Goal: Entertainment & Leisure: Browse casually

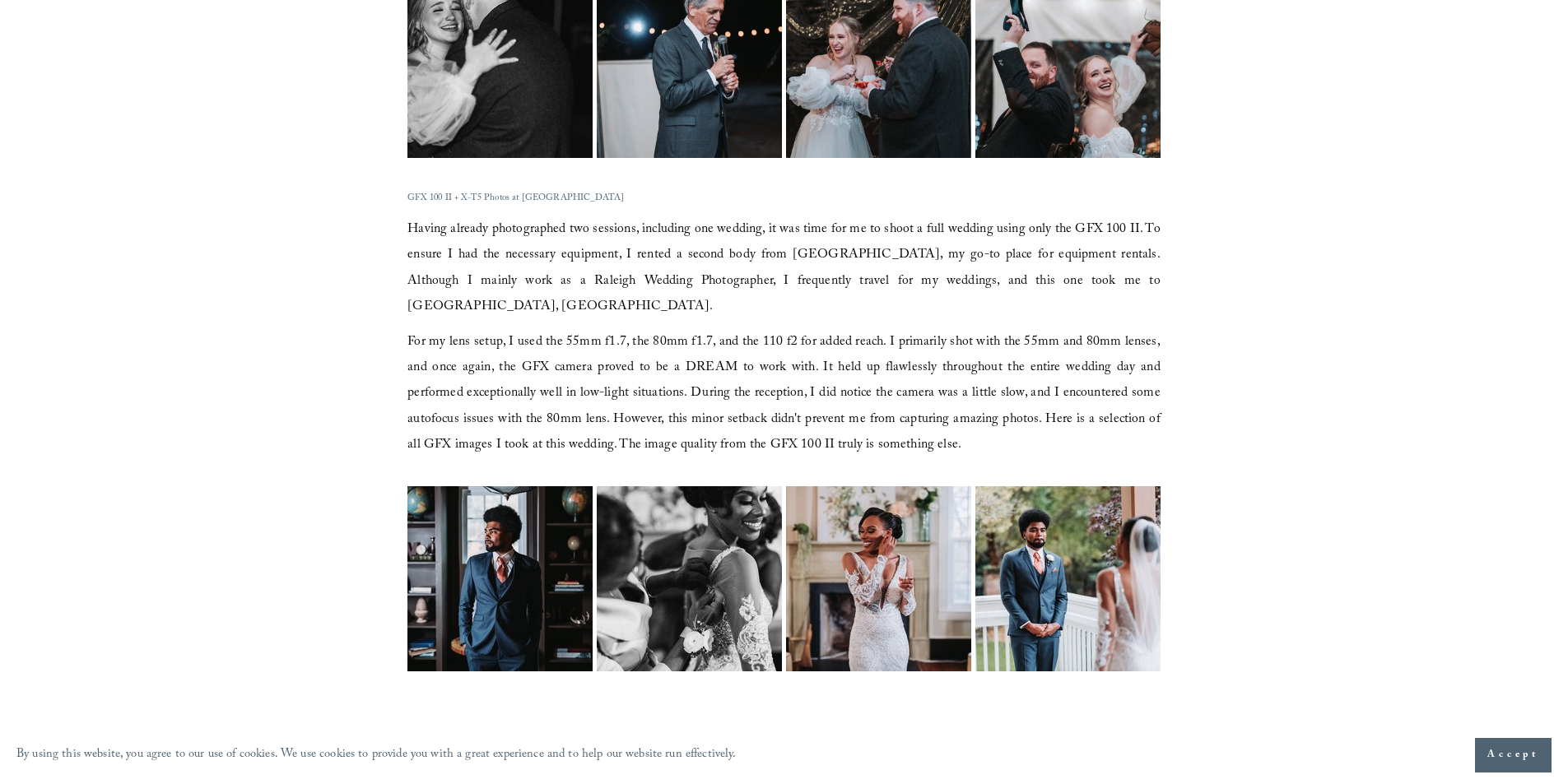
scroll to position [3026, 0]
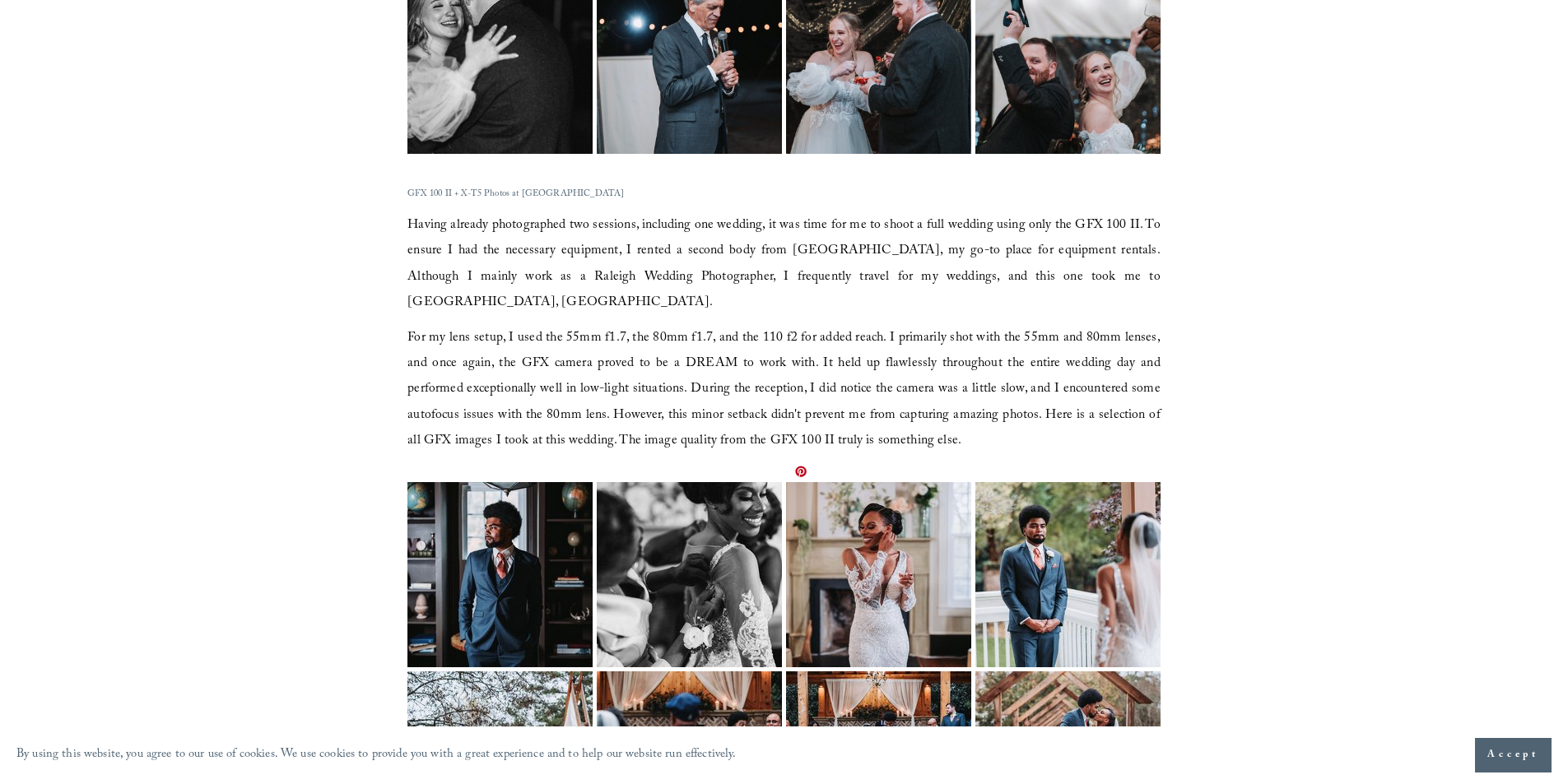
click at [896, 501] on img at bounding box center [878, 574] width 247 height 185
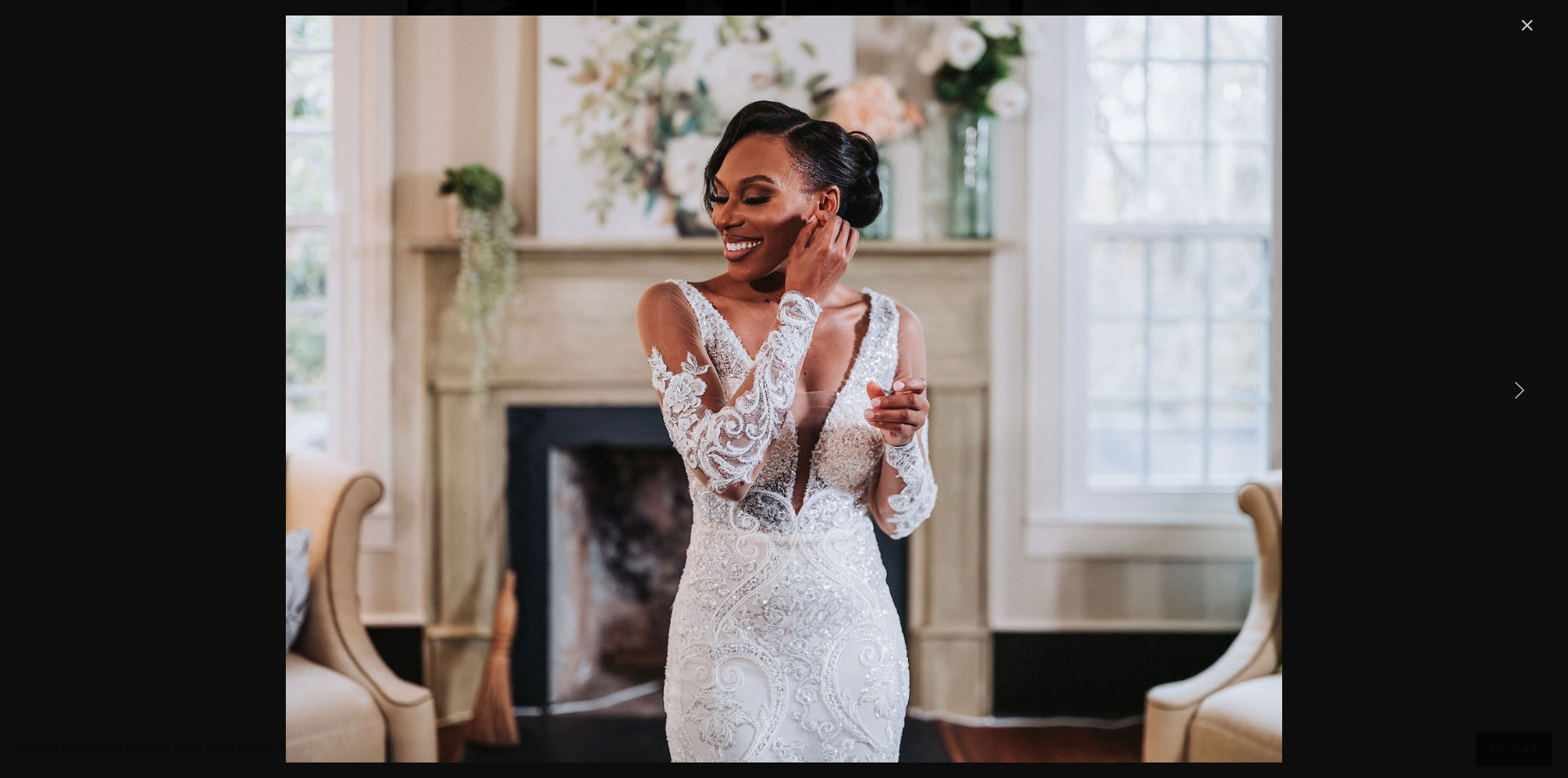
click at [1524, 387] on link "Next Item" at bounding box center [1519, 389] width 36 height 36
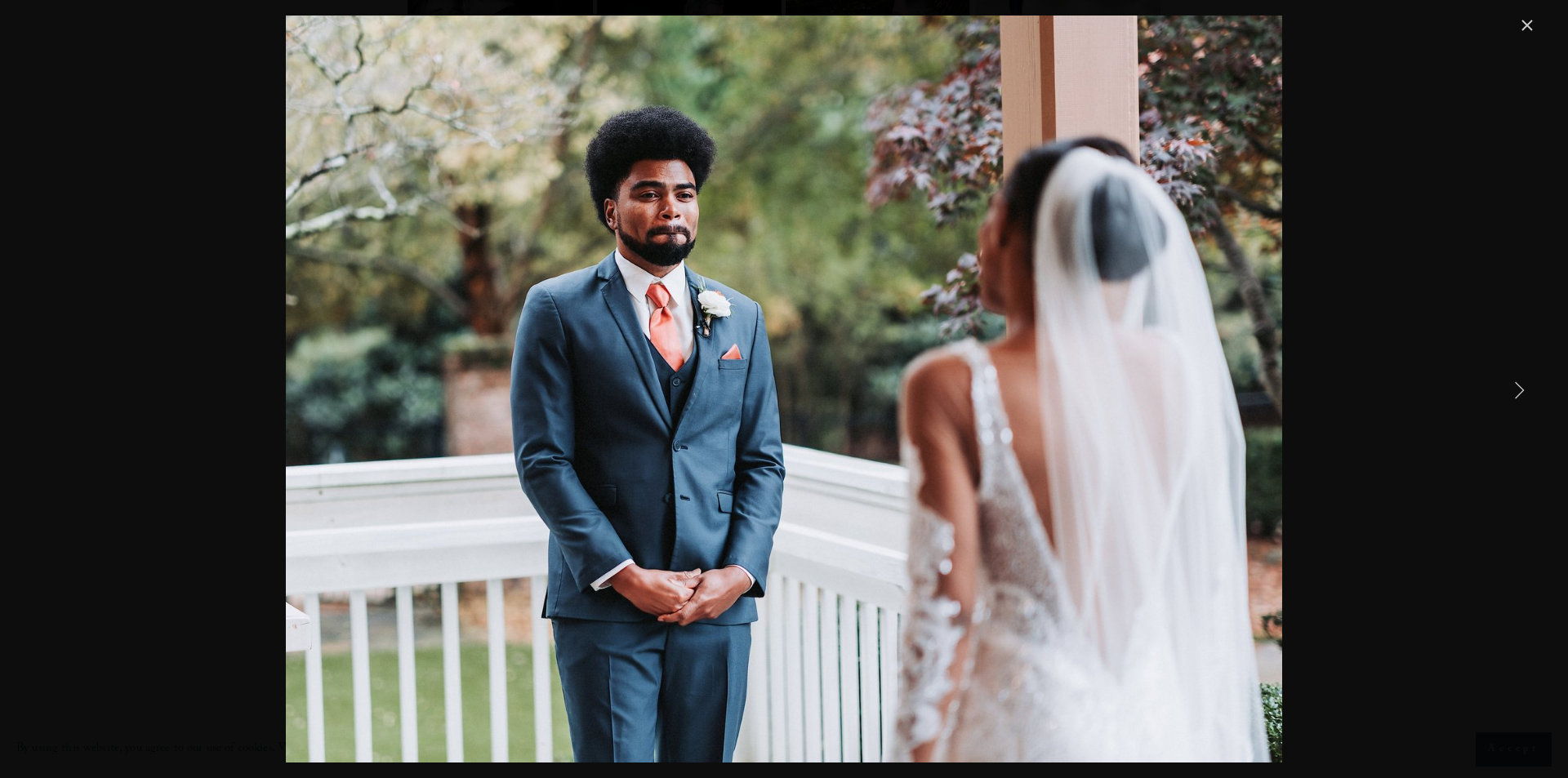
click at [1524, 387] on link "Next Item" at bounding box center [1519, 389] width 36 height 36
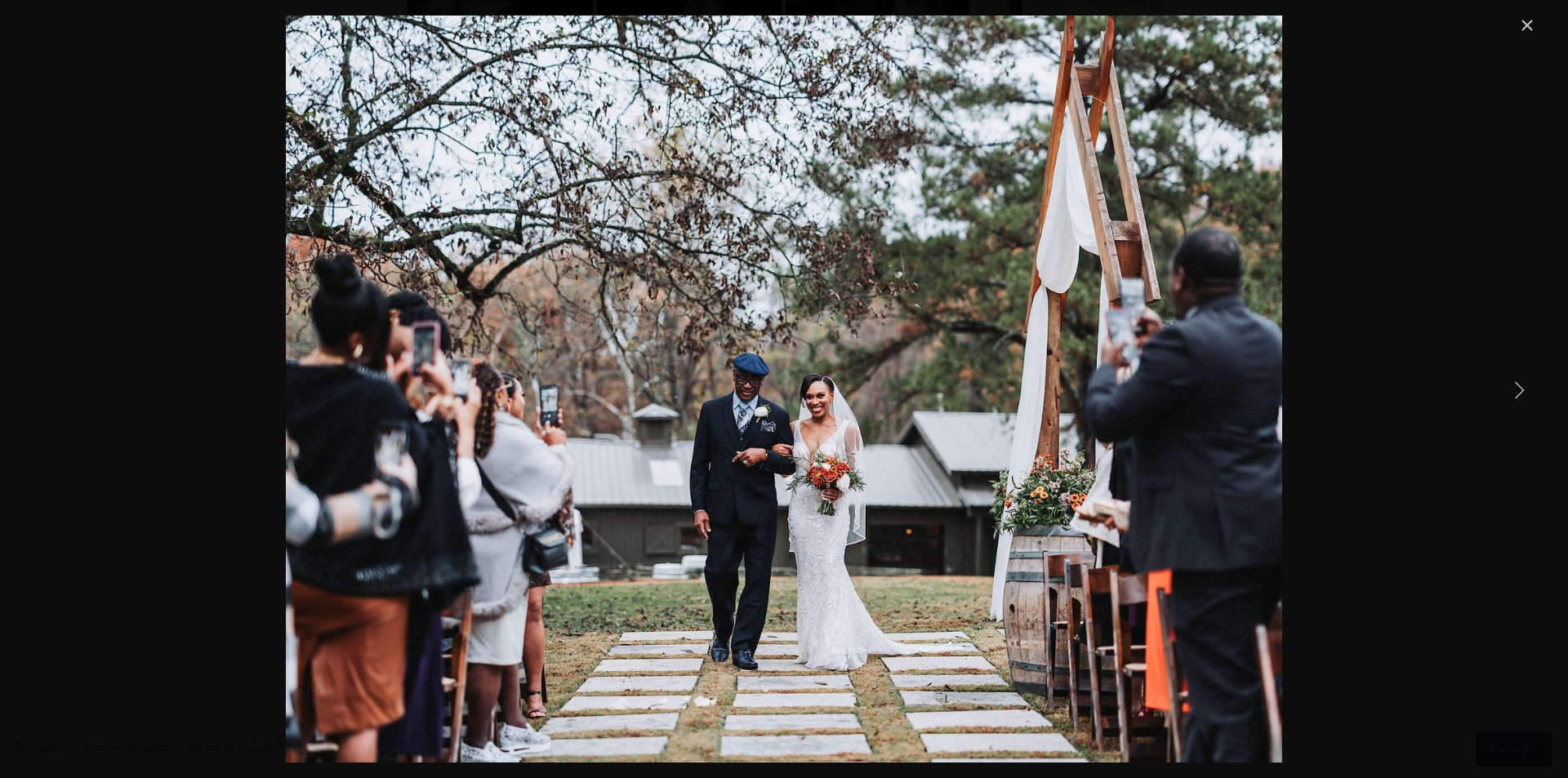
click at [1524, 387] on link "Next Item" at bounding box center [1519, 389] width 36 height 36
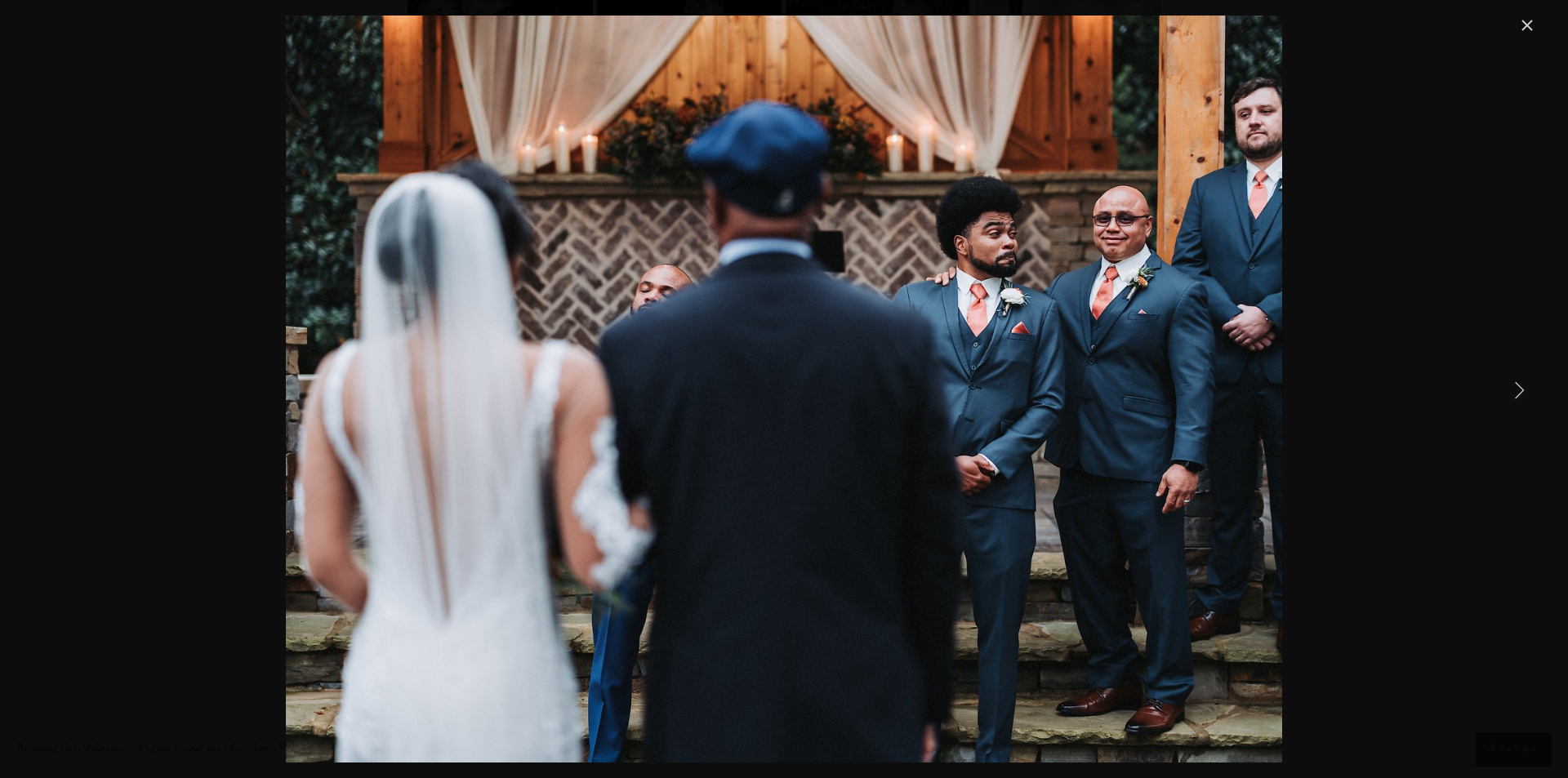
click at [1525, 386] on link "Next Item" at bounding box center [1519, 389] width 36 height 36
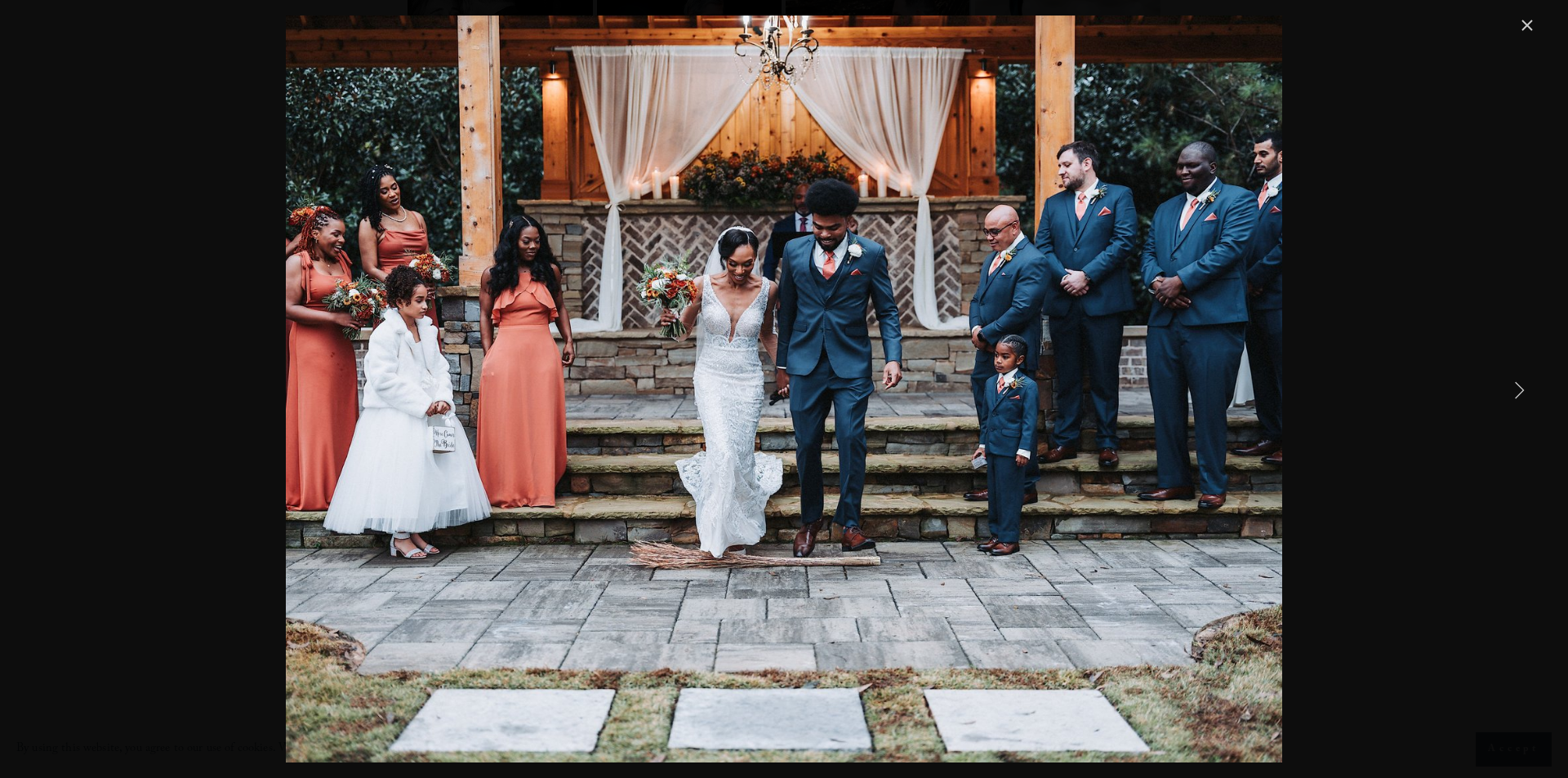
click at [1525, 386] on link "Next Item" at bounding box center [1519, 389] width 36 height 36
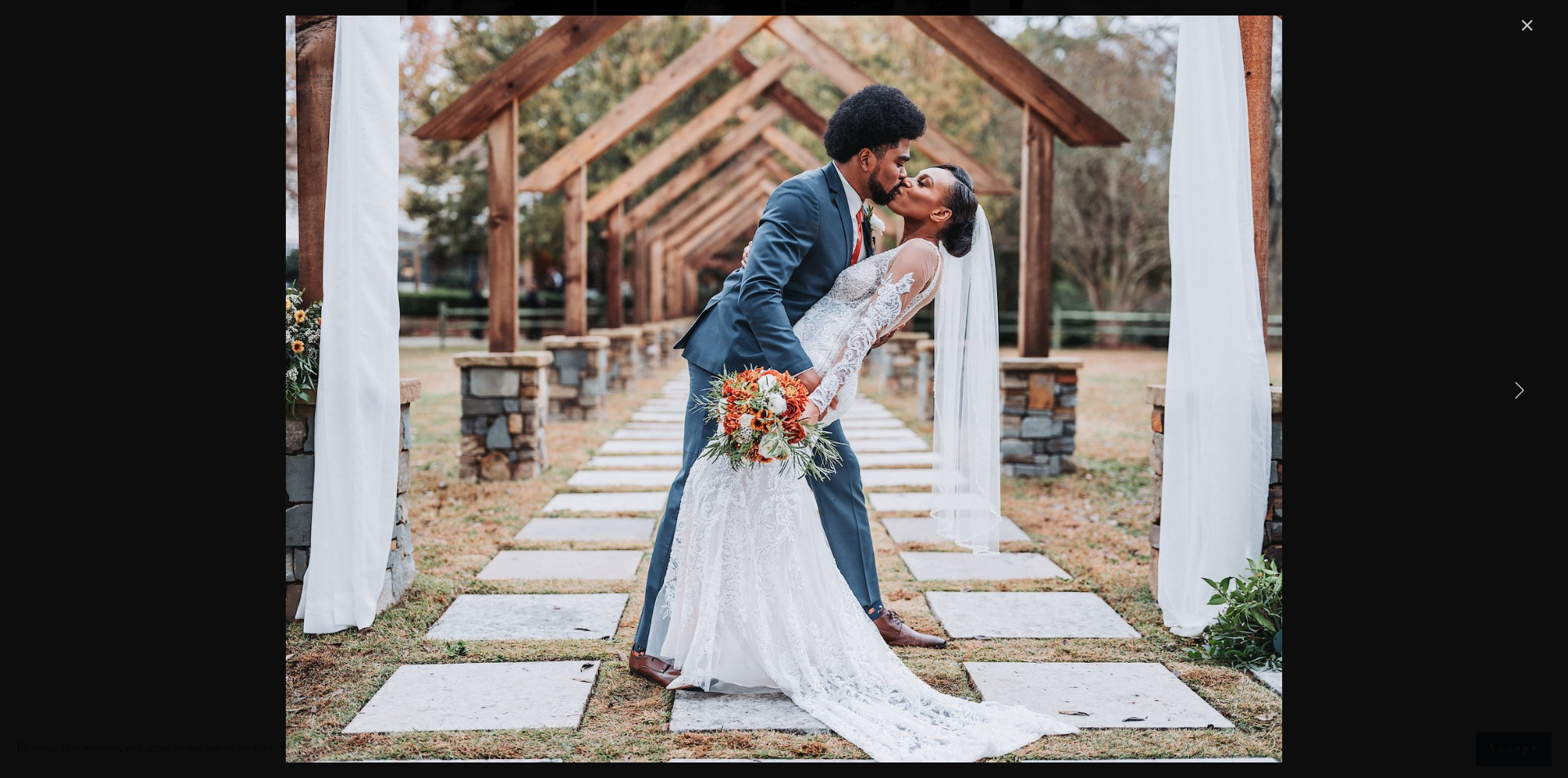
click at [1525, 386] on link "Next Item" at bounding box center [1519, 389] width 36 height 36
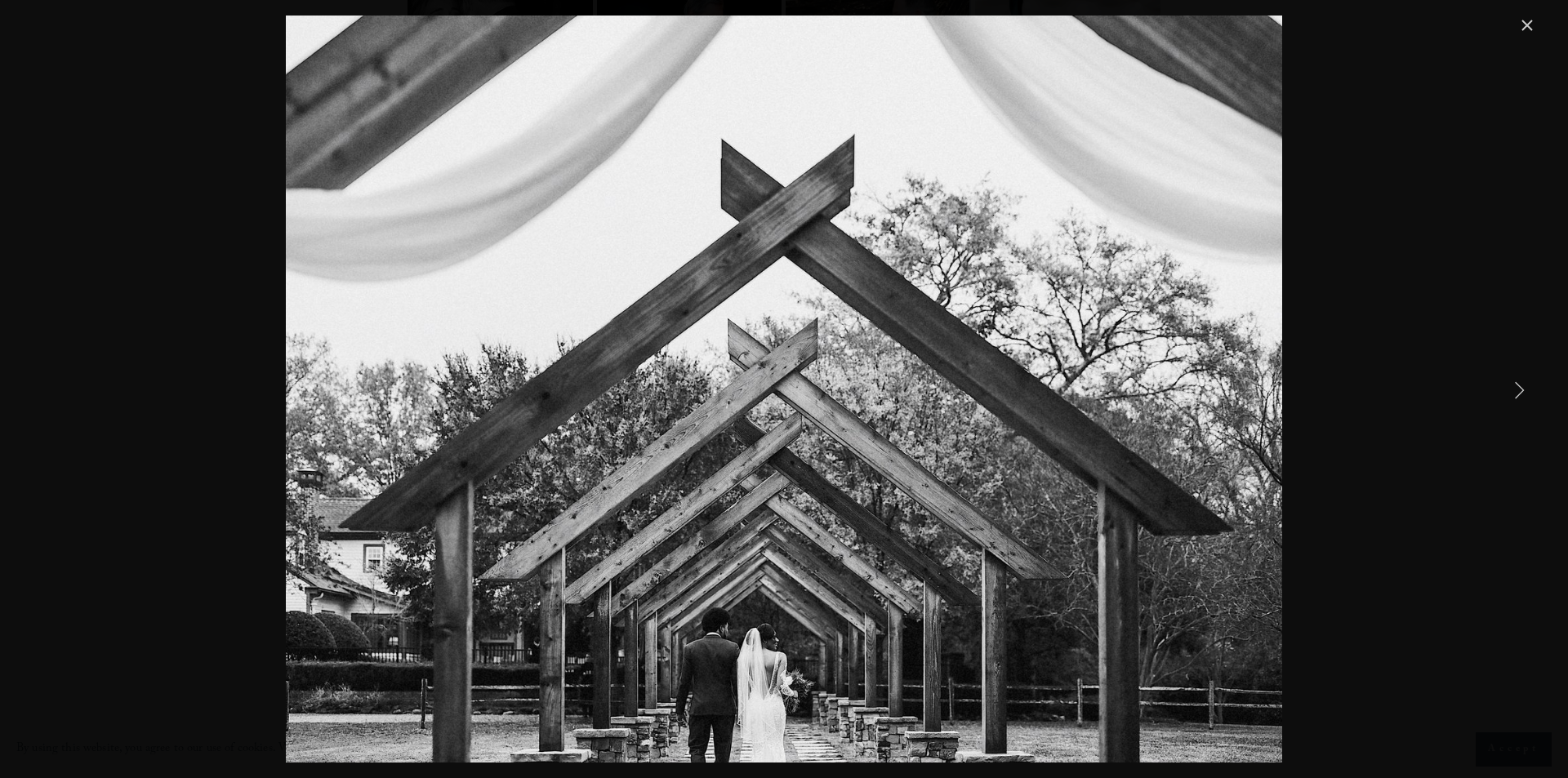
click at [1525, 386] on link "Next Item" at bounding box center [1519, 389] width 36 height 36
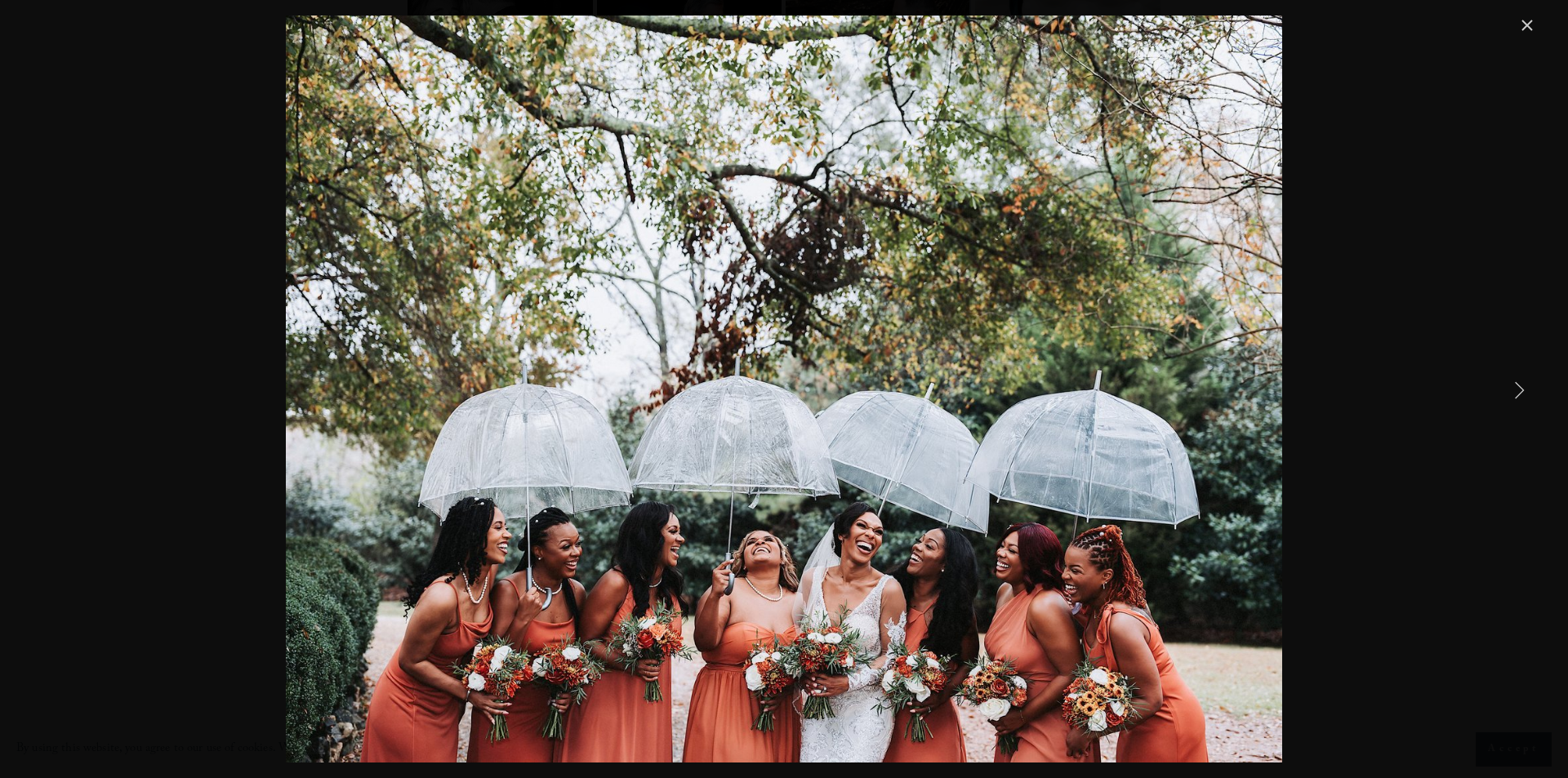
click at [1525, 386] on link "Next Item" at bounding box center [1519, 389] width 36 height 36
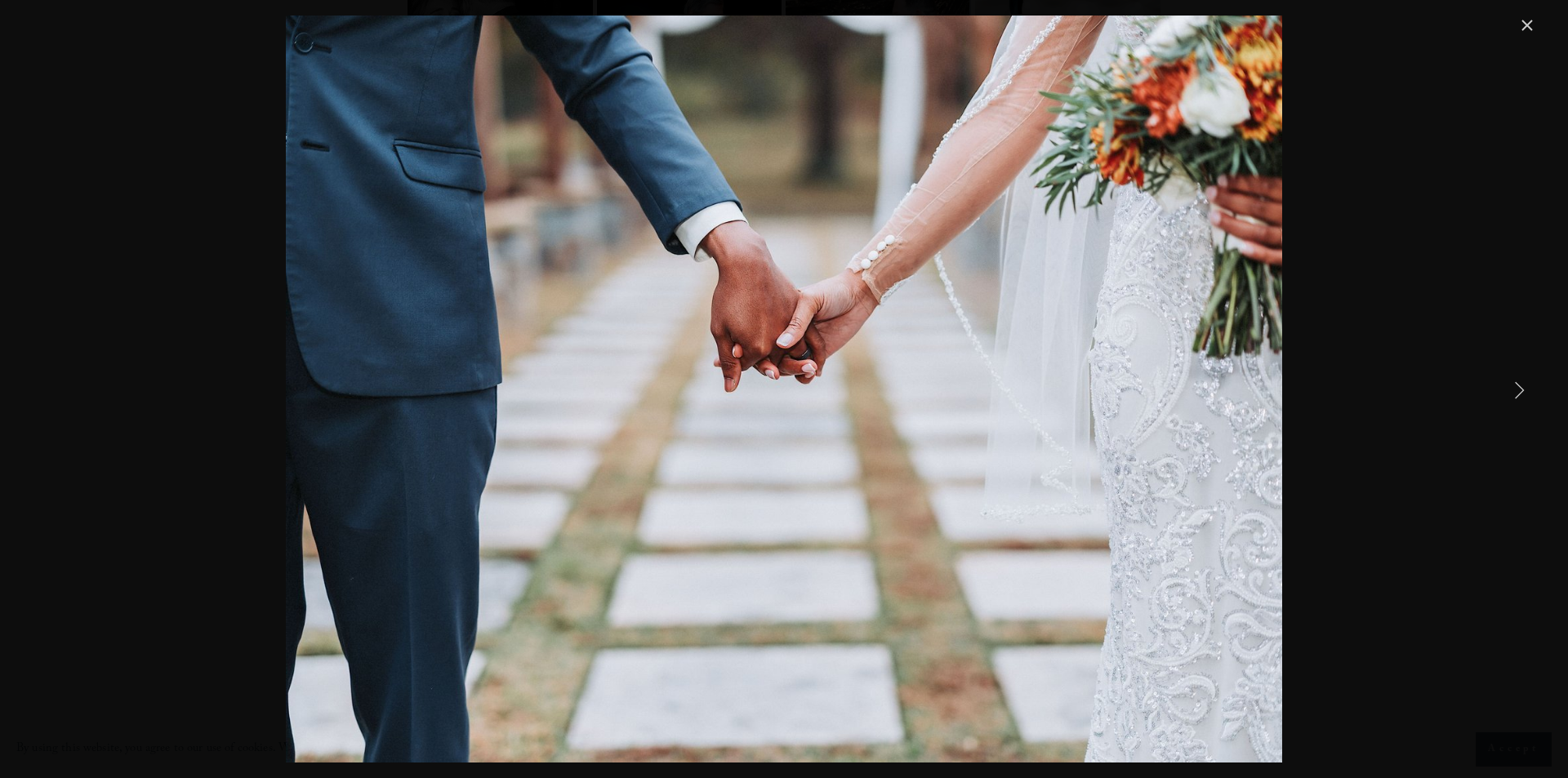
click at [1524, 24] on link "Close" at bounding box center [1526, 25] width 19 height 19
